Goal: Task Accomplishment & Management: Manage account settings

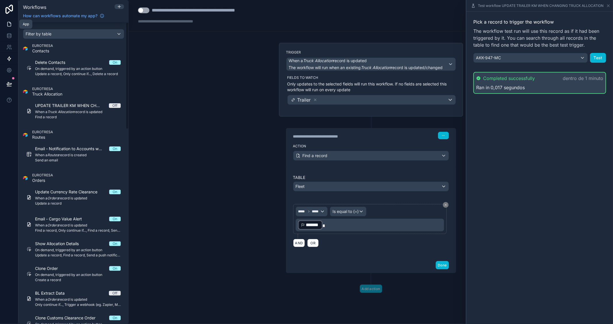
click at [4, 23] on link at bounding box center [9, 24] width 18 height 12
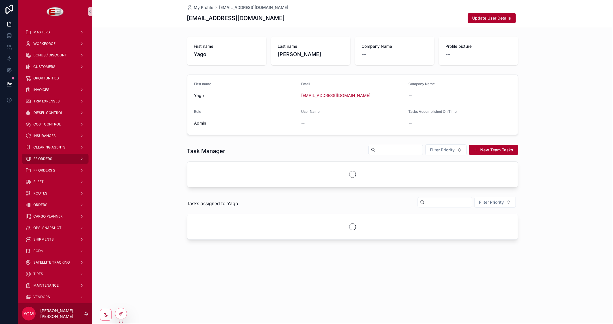
click at [48, 161] on div "FF ORDERS" at bounding box center [55, 158] width 60 height 9
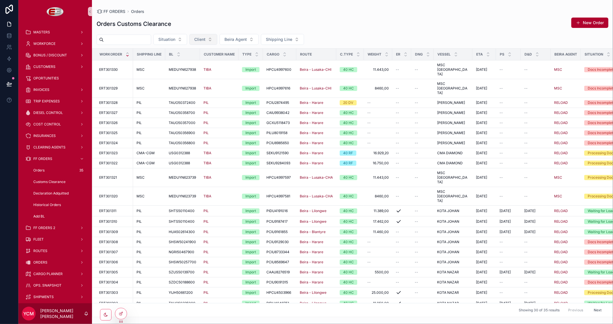
click at [217, 40] on button "Client" at bounding box center [203, 39] width 28 height 11
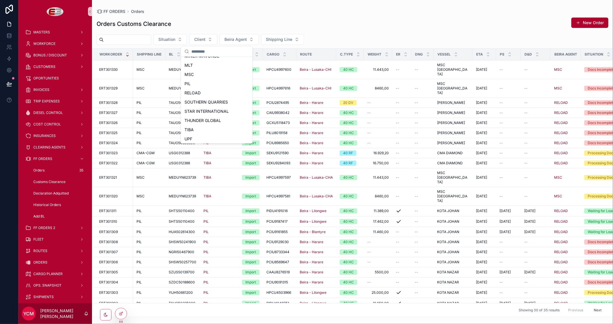
scroll to position [118, 0]
click at [196, 128] on div "TIBA" at bounding box center [216, 128] width 69 height 9
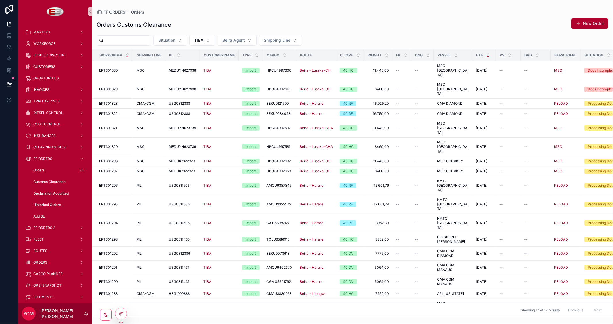
click at [487, 56] on icon "scrollable content" at bounding box center [488, 56] width 2 height 1
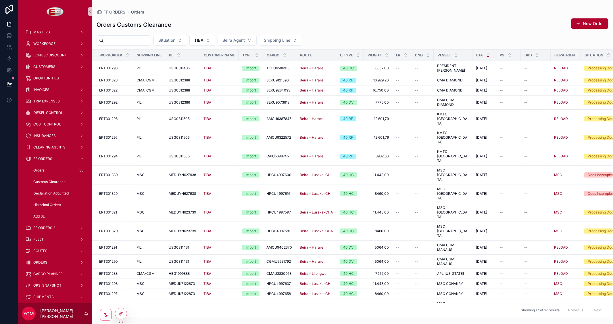
click at [487, 56] on icon "scrollable content" at bounding box center [488, 57] width 4 height 4
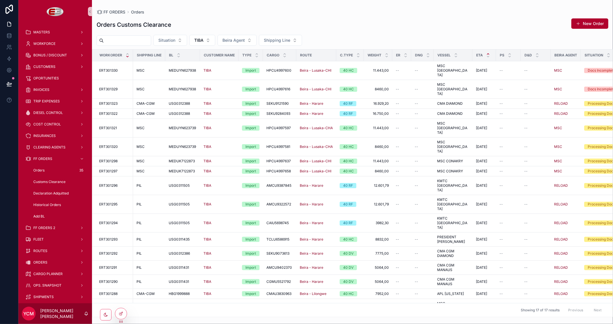
click at [488, 55] on icon "scrollable content" at bounding box center [488, 54] width 4 height 4
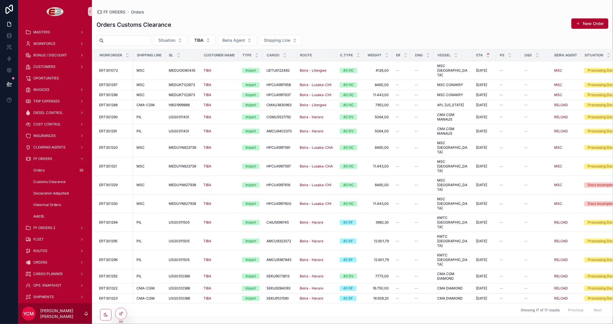
click at [434, 285] on div "Workorder Shipping Line BL Customer Name Type Cargo Route C.TYPE Weight ER DNG …" at bounding box center [352, 182] width 521 height 267
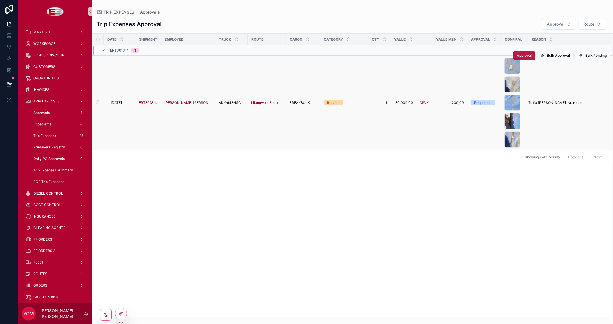
click at [524, 57] on span "Approval" at bounding box center [524, 55] width 15 height 5
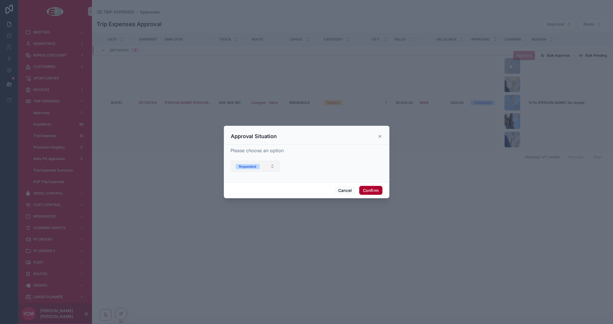
click at [272, 164] on button "Requested" at bounding box center [255, 166] width 49 height 11
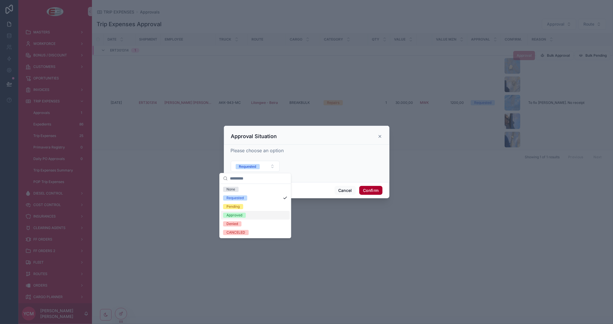
click at [241, 212] on div "Approved" at bounding box center [235, 214] width 16 height 5
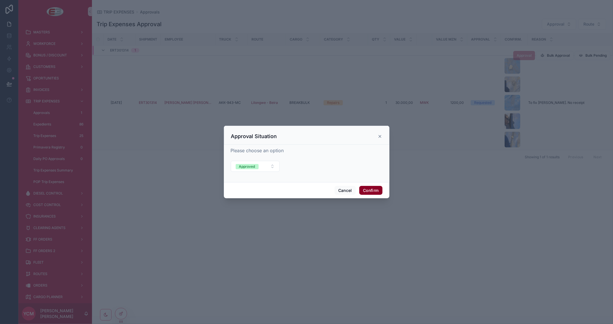
click at [372, 190] on button "Confirm" at bounding box center [370, 190] width 23 height 9
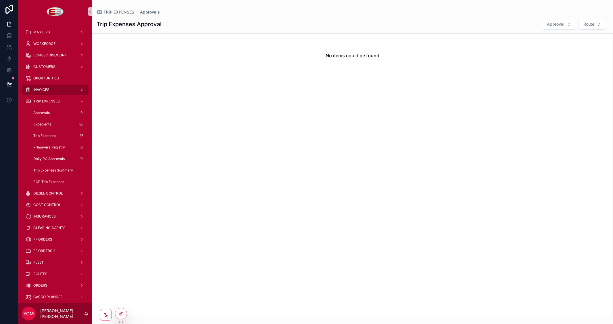
click at [52, 87] on div "INVOICES" at bounding box center [55, 89] width 60 height 9
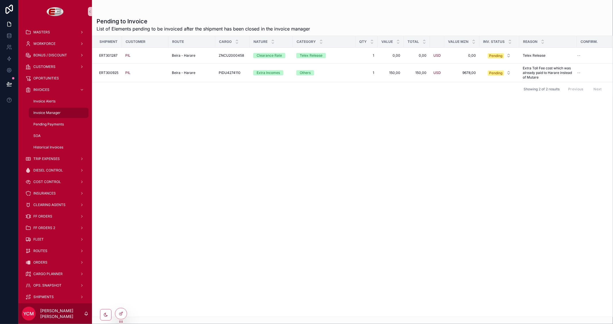
click at [46, 113] on span "Invoice Manager" at bounding box center [46, 112] width 27 height 5
